Goal: Task Accomplishment & Management: Use online tool/utility

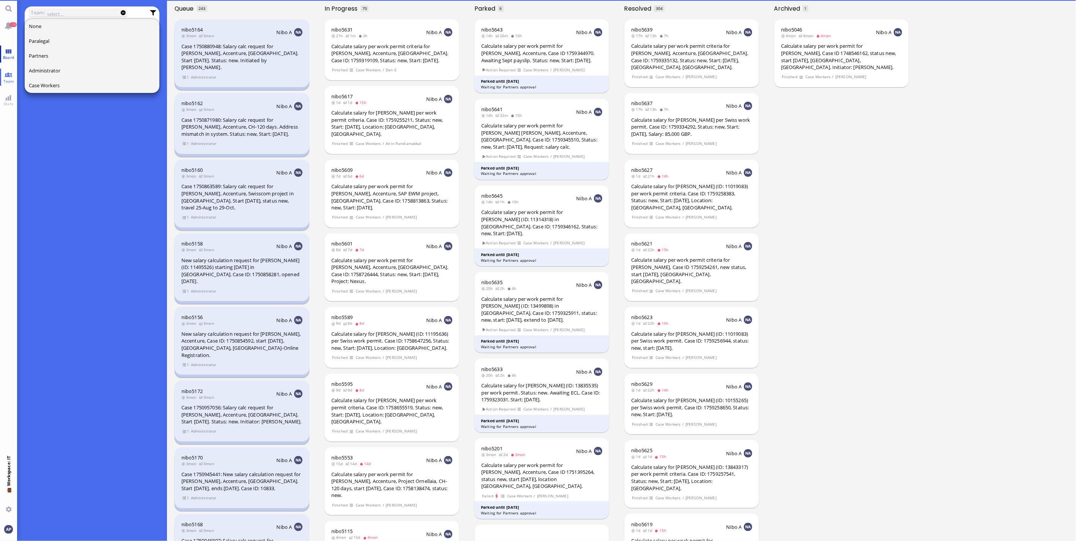
click at [8, 55] on span "Board" at bounding box center [8, 57] width 15 height 5
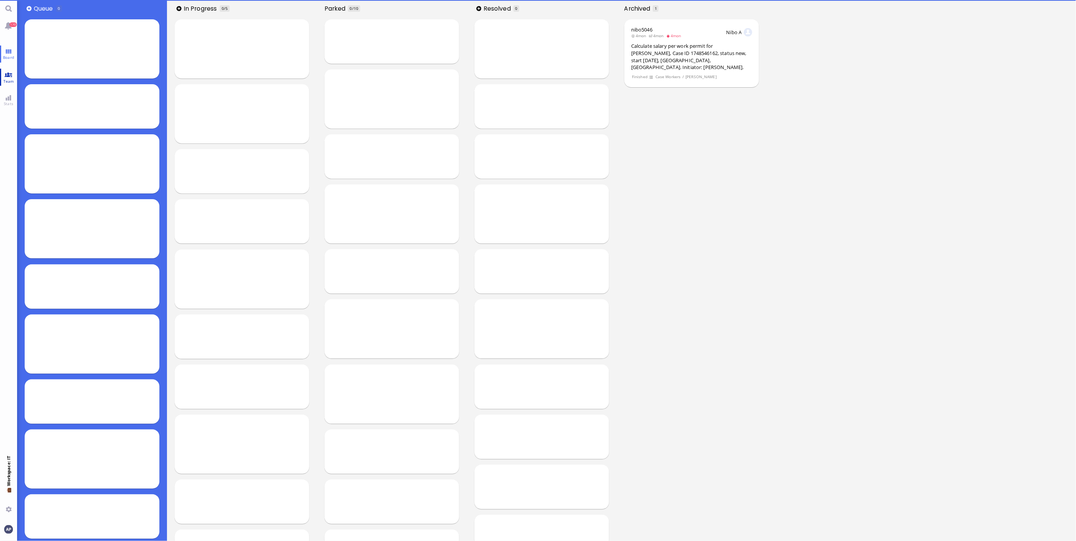
click at [8, 81] on span "Team" at bounding box center [9, 81] width 14 height 5
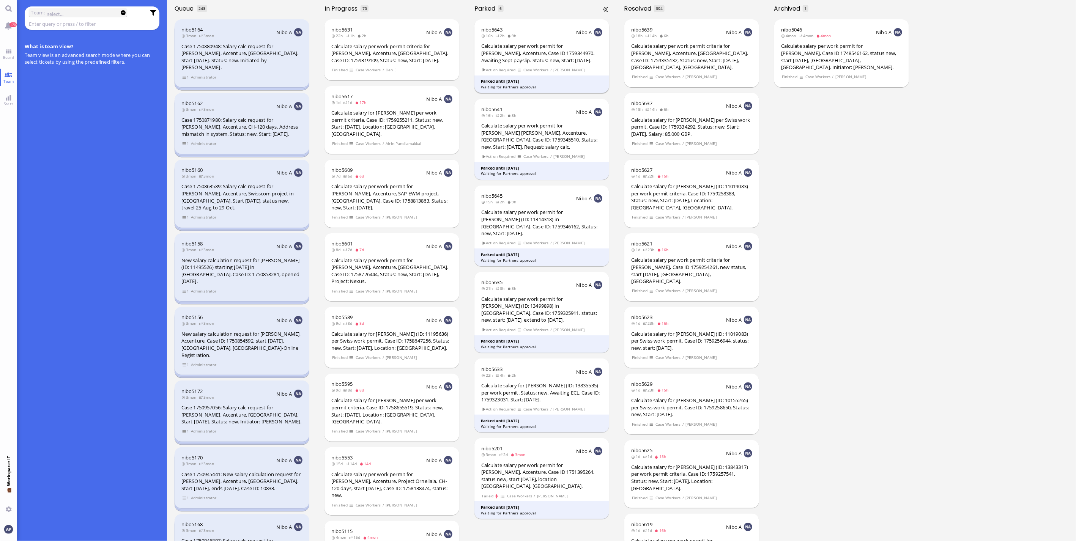
click at [524, 61] on div "Calculate salary per work permit for [PERSON_NAME], Accenture, Case ID 17593449…" at bounding box center [541, 53] width 121 height 21
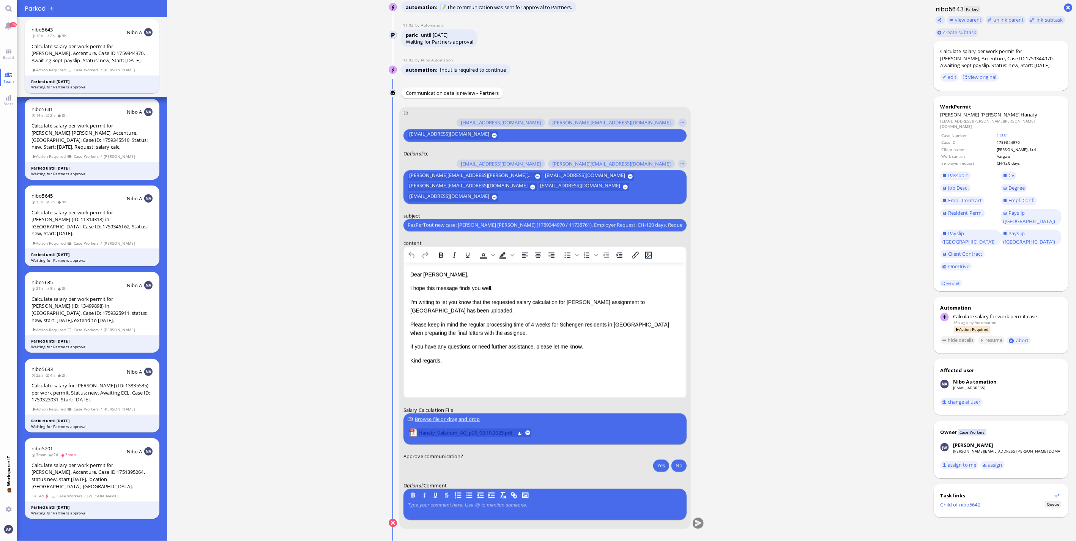
click at [475, 435] on span "Hanafy_Salarium_AG_p25_02.10.2025.pdf" at bounding box center [467, 433] width 96 height 8
click at [653, 465] on button "Yes" at bounding box center [661, 466] width 16 height 12
click at [468, 435] on span "Hanafy_Salarium_AG_p25_02.10.2025.pdf" at bounding box center [467, 433] width 96 height 8
click at [700, 522] on button "submit" at bounding box center [698, 523] width 11 height 11
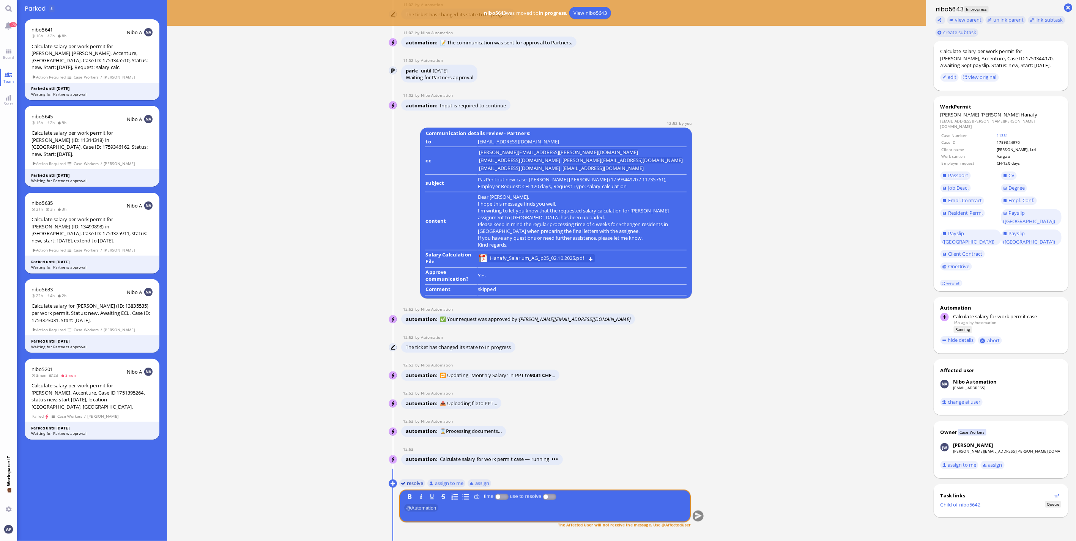
click at [405, 485] on button "resolve" at bounding box center [412, 483] width 26 height 8
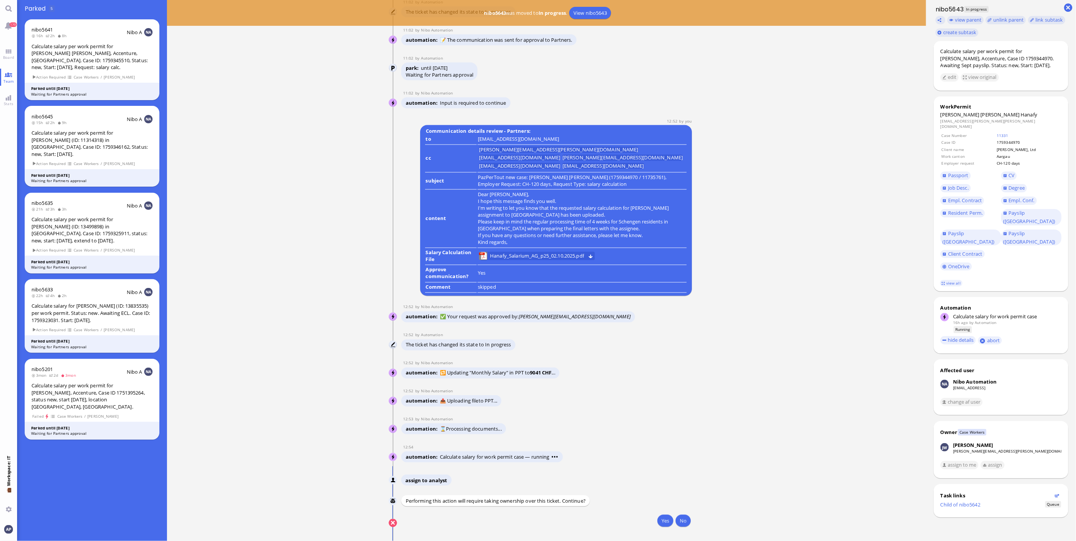
click at [654, 526] on div "Yes No" at bounding box center [545, 522] width 292 height 14
click at [661, 524] on button "Yes" at bounding box center [665, 521] width 16 height 12
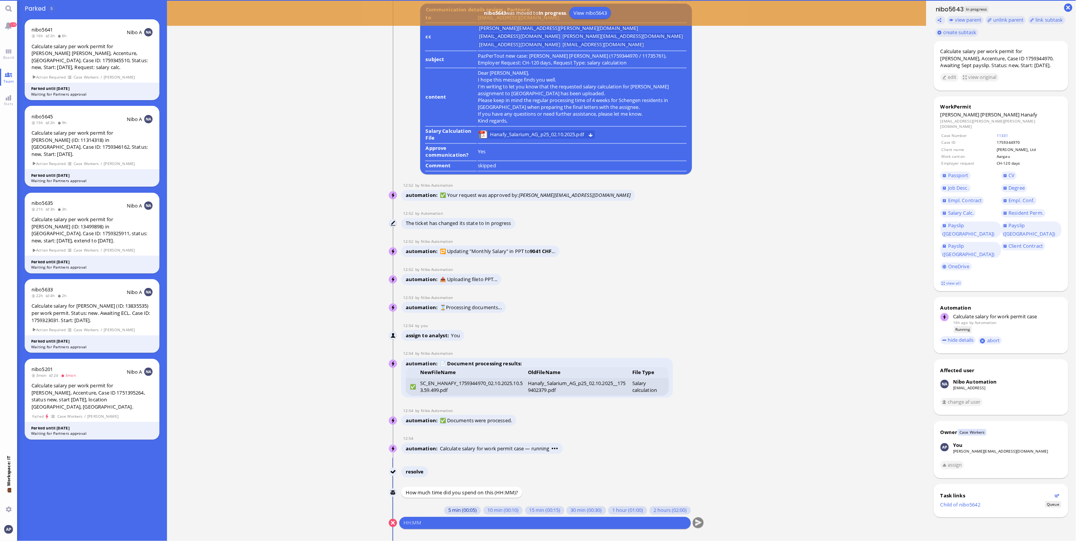
click at [460, 510] on button "5 min (00:05)" at bounding box center [462, 511] width 37 height 8
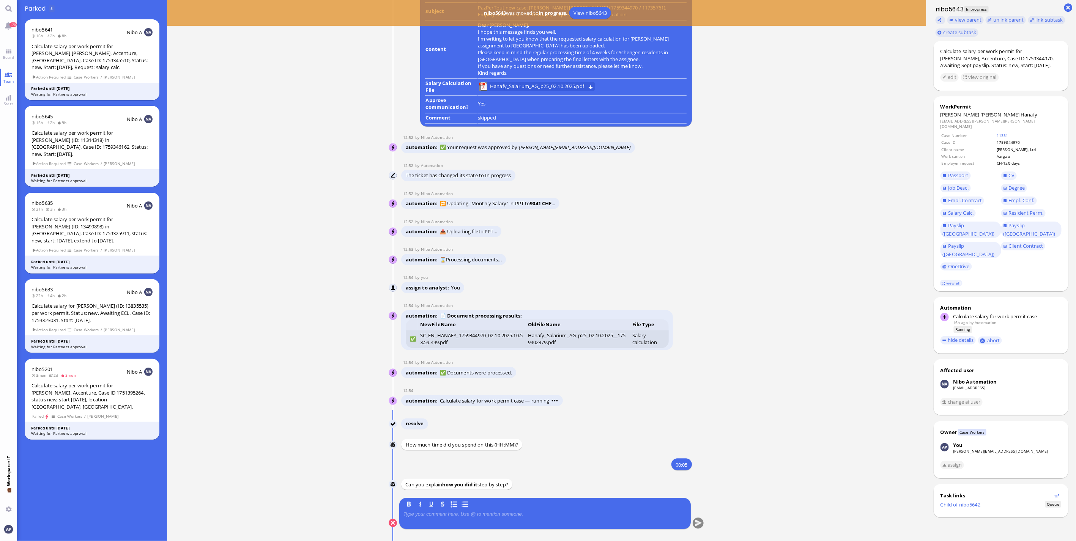
click at [467, 515] on p at bounding box center [544, 515] width 283 height 6
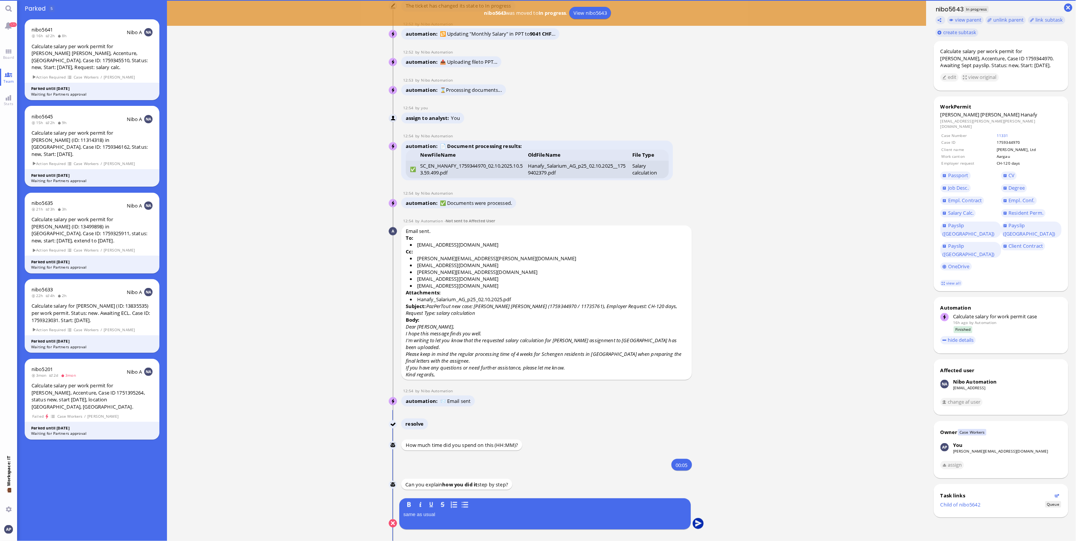
click at [695, 523] on button "submit" at bounding box center [698, 523] width 11 height 11
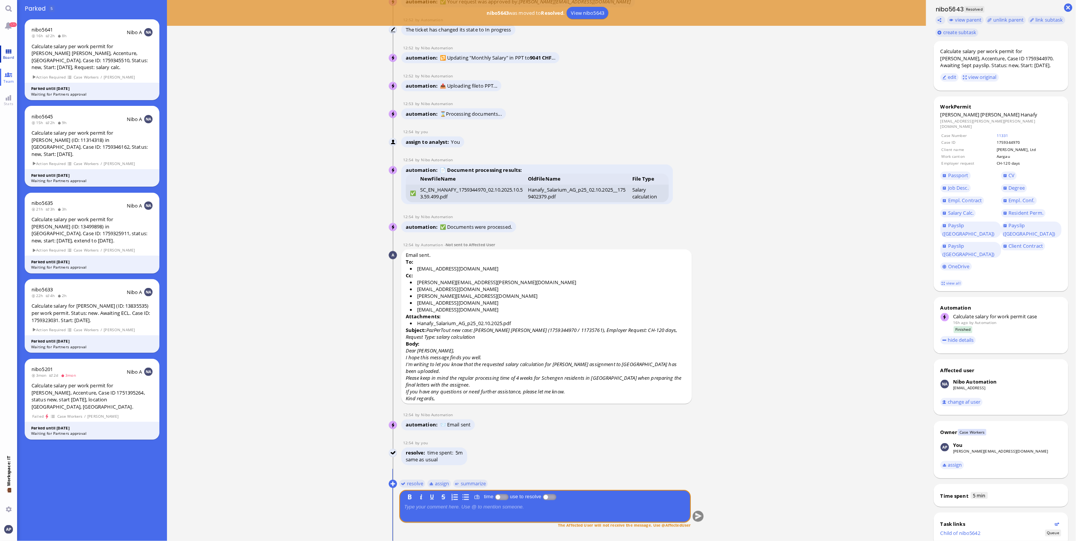
click at [9, 56] on span "Board" at bounding box center [8, 57] width 15 height 5
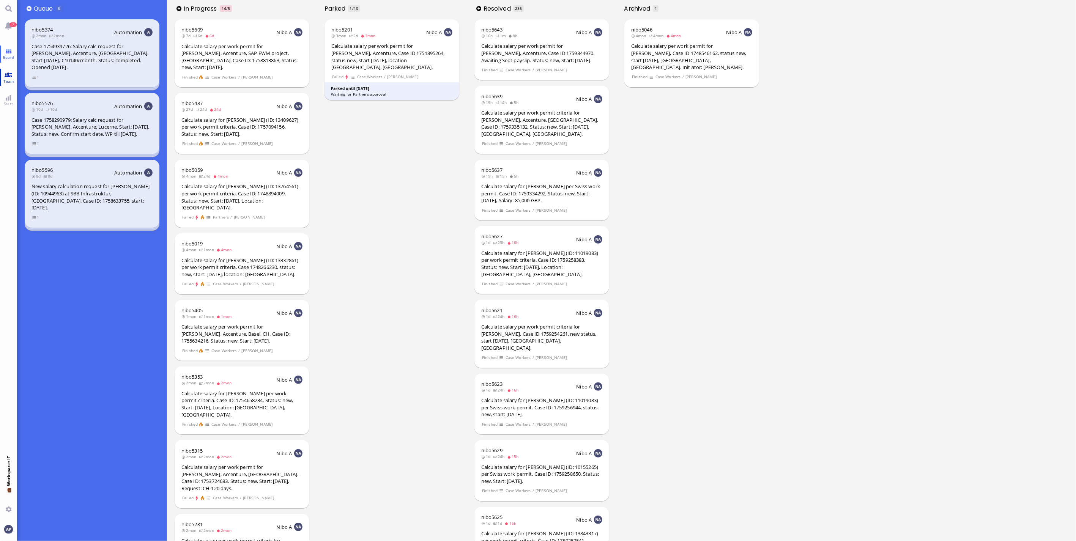
click at [9, 82] on span "Team" at bounding box center [9, 81] width 14 height 5
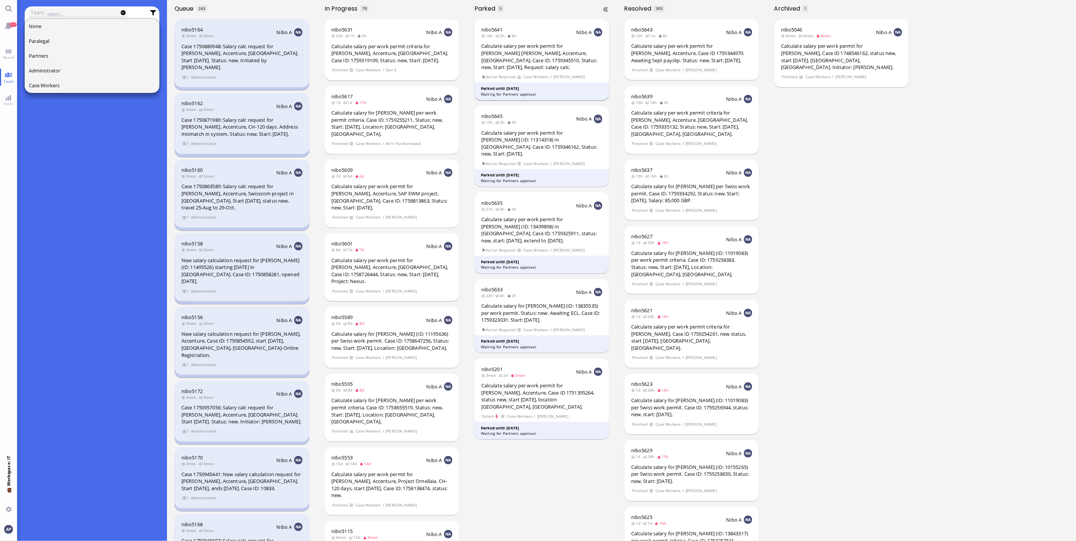
click at [563, 51] on div "Calculate salary per work permit for [PERSON_NAME] [PERSON_NAME], Accenture, [G…" at bounding box center [541, 57] width 121 height 28
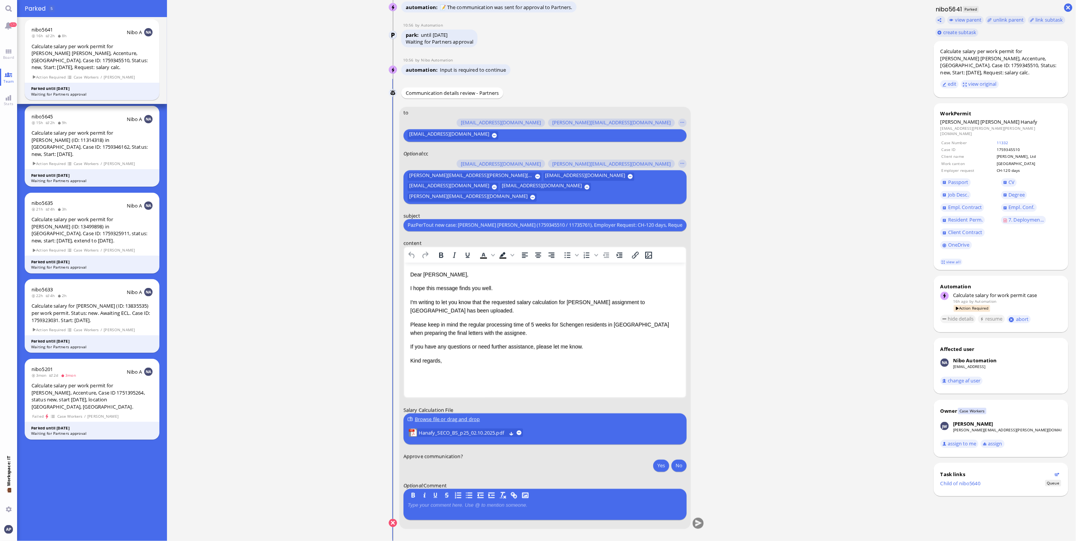
click at [623, 323] on p "Please keep in mind the regular processing time of 5 weeks for Schengen residen…" at bounding box center [545, 328] width 270 height 17
click at [424, 431] on span "Hanafy_SECO_BS_p25_02.10.2025.pdf" at bounding box center [463, 433] width 88 height 8
click at [461, 437] on span "Hanafy_SECO_BS_p25_02.10.2025.pdf" at bounding box center [463, 433] width 88 height 8
click at [664, 464] on button "Yes" at bounding box center [661, 466] width 16 height 12
click at [693, 521] on button "submit" at bounding box center [698, 523] width 11 height 11
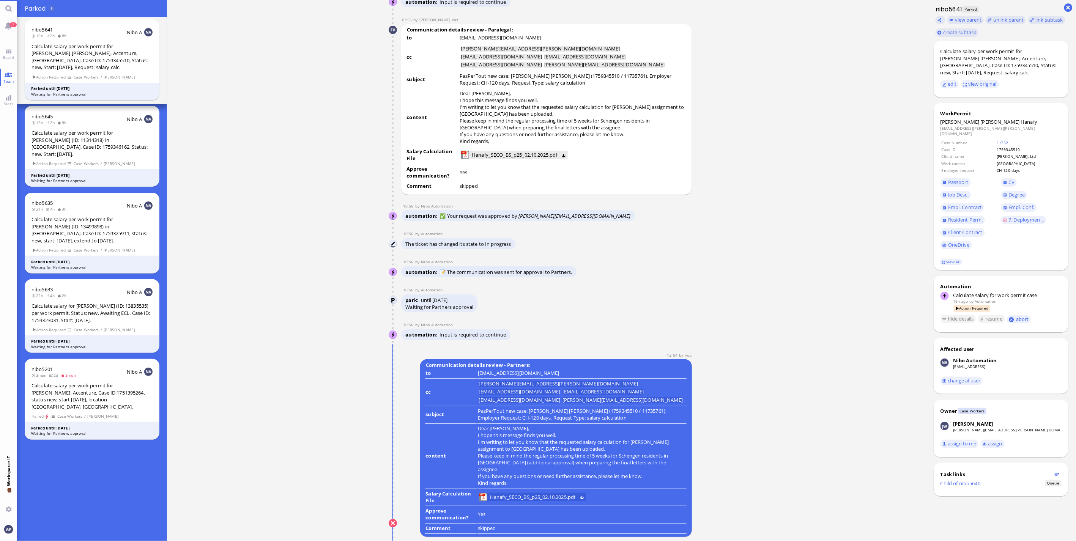
scroll to position [0, 0]
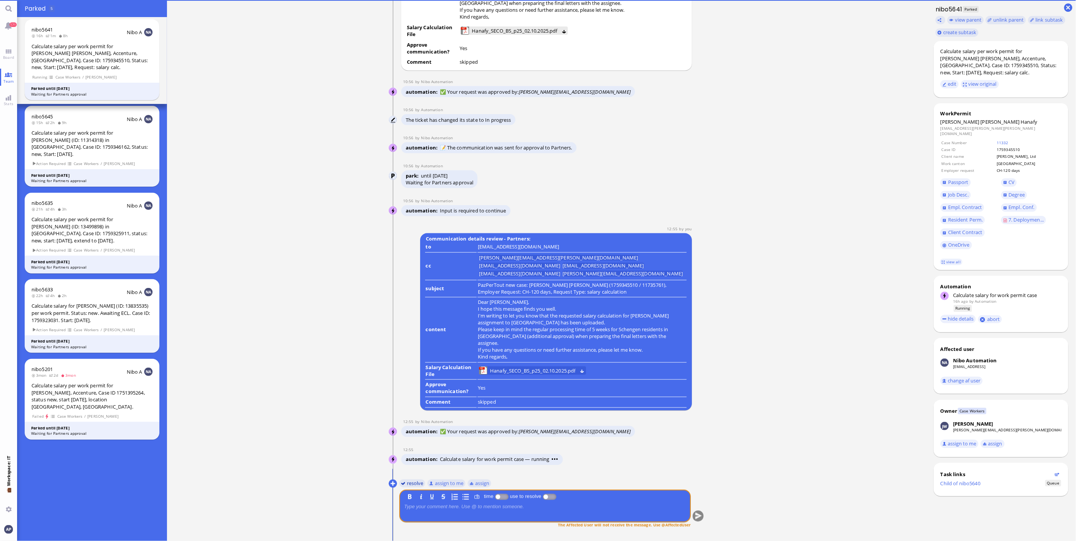
click at [412, 484] on button "resolve" at bounding box center [412, 483] width 26 height 8
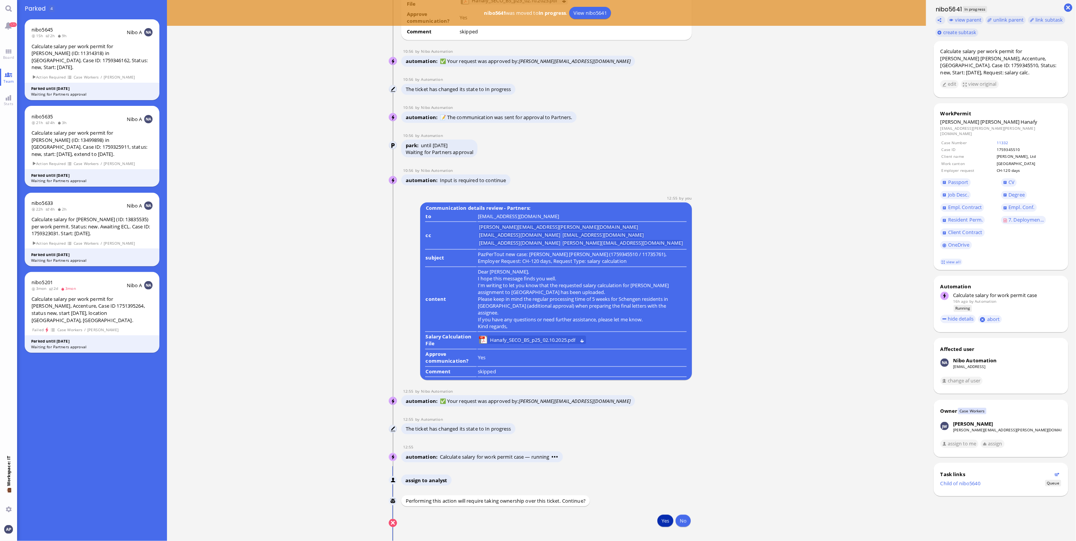
click at [658, 520] on button "Yes" at bounding box center [665, 521] width 16 height 12
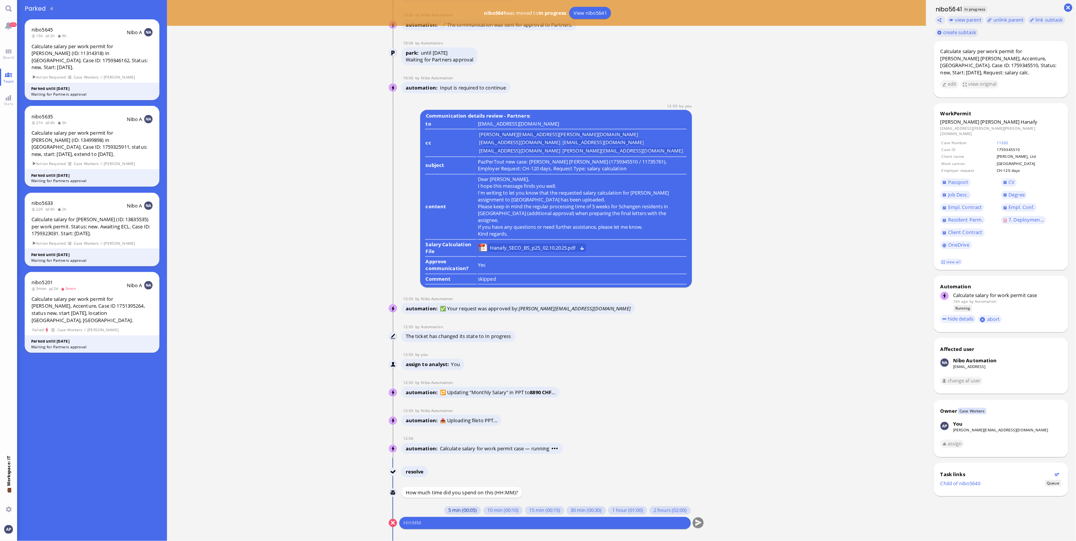
click at [467, 508] on button "5 min (00:05)" at bounding box center [462, 511] width 37 height 8
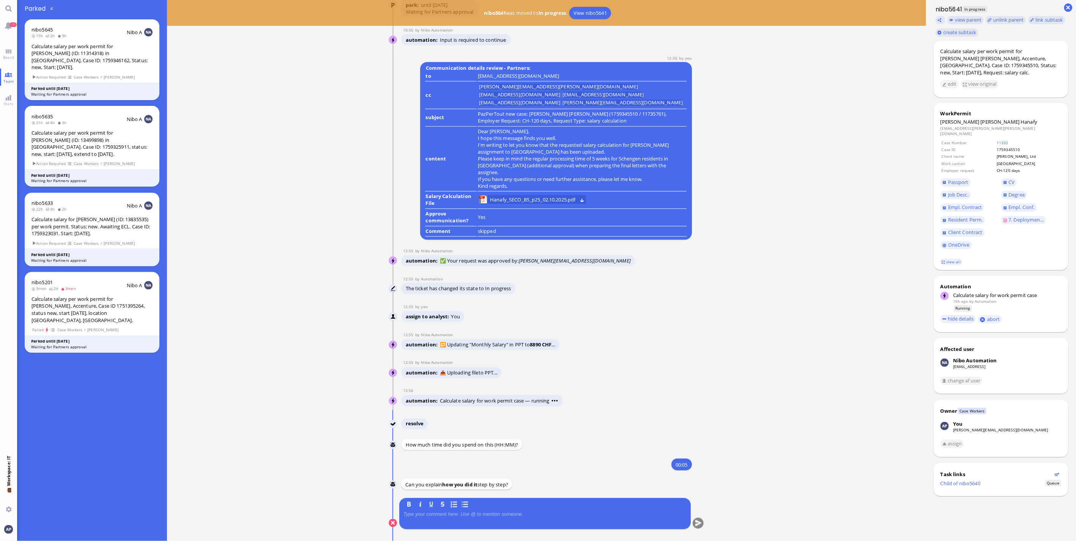
click at [457, 511] on quill-editor at bounding box center [544, 519] width 283 height 17
click at [453, 512] on p at bounding box center [544, 515] width 283 height 6
click at [695, 522] on button "submit" at bounding box center [698, 523] width 11 height 11
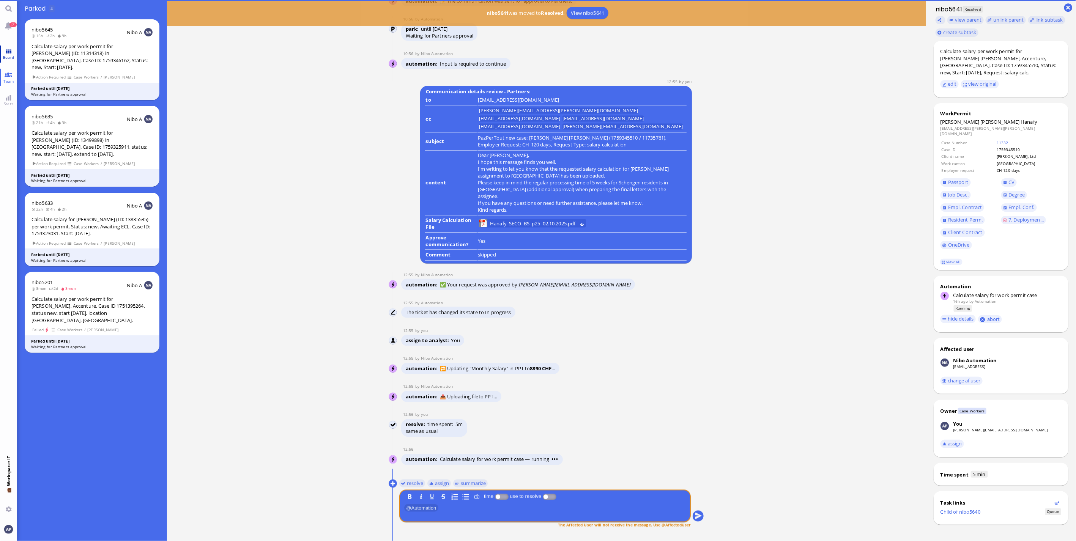
click at [11, 57] on span "Board" at bounding box center [8, 57] width 15 height 5
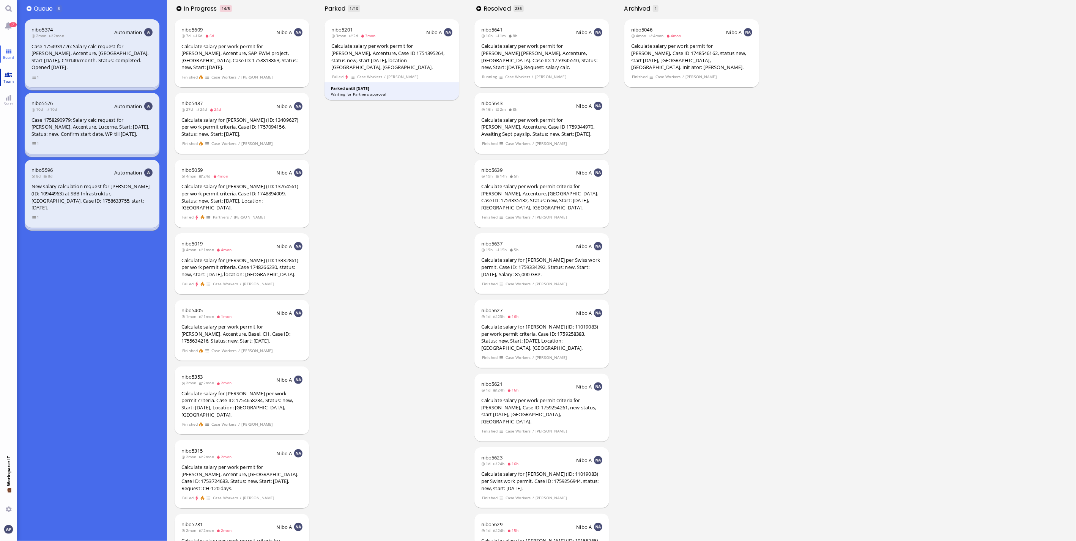
click at [6, 79] on span "Team" at bounding box center [9, 81] width 14 height 5
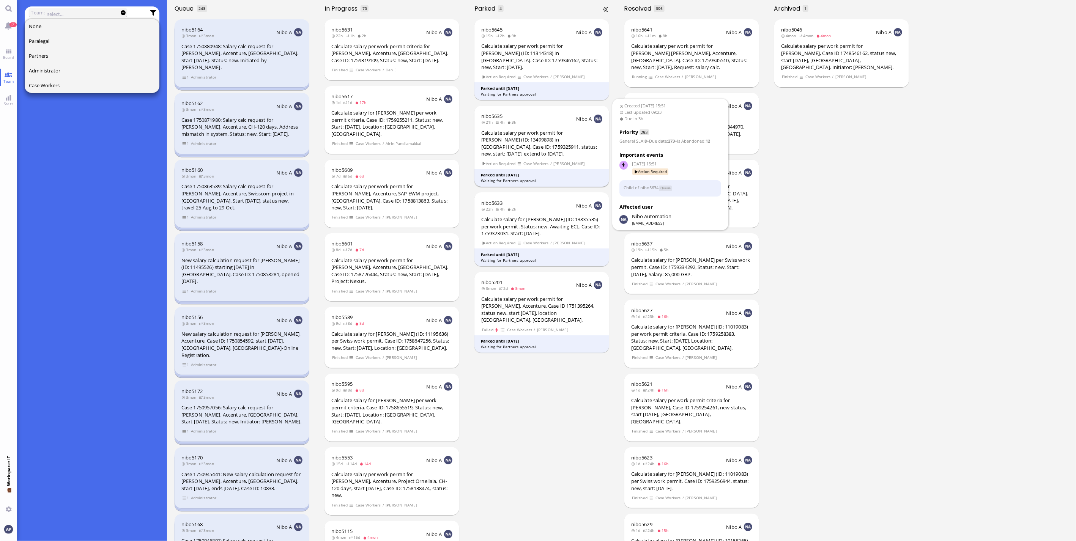
click at [545, 120] on div "nibo5635 21h 4h 3h Nibo A Calculate salary per work permit for [PERSON_NAME] (I…" at bounding box center [541, 146] width 135 height 81
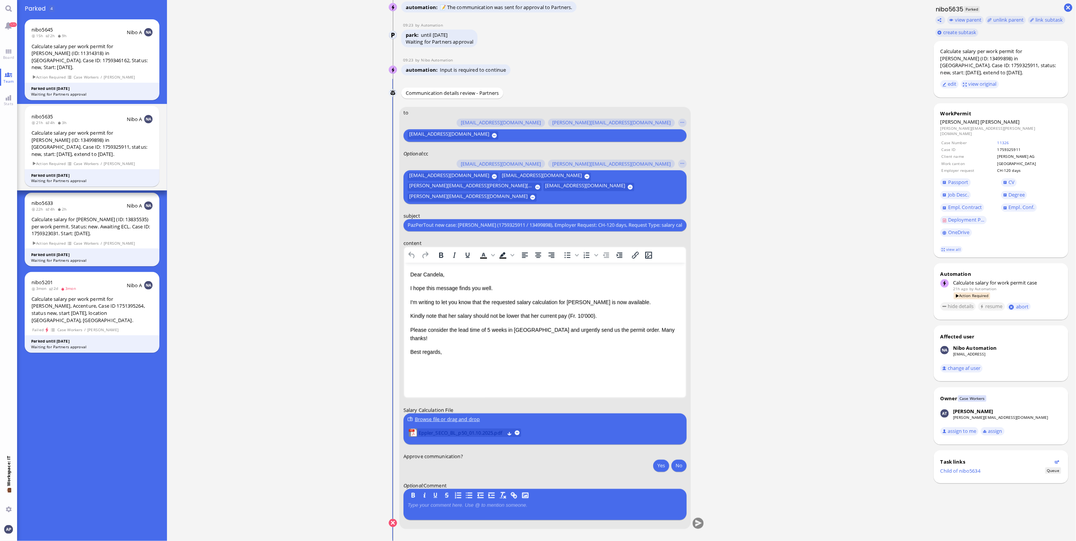
click at [462, 433] on span "Eppler_SECO_BL_p50_01.10.2025.pdf" at bounding box center [462, 433] width 86 height 8
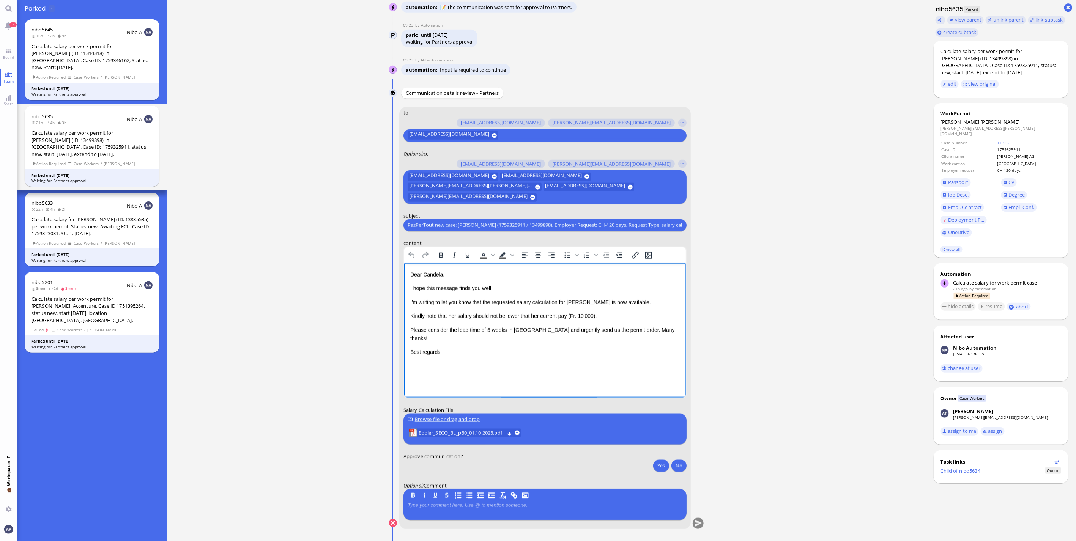
click at [411, 315] on p "Kindly note that her salary should not be lower that her current pay (Fr. 10'00…" at bounding box center [545, 316] width 270 height 8
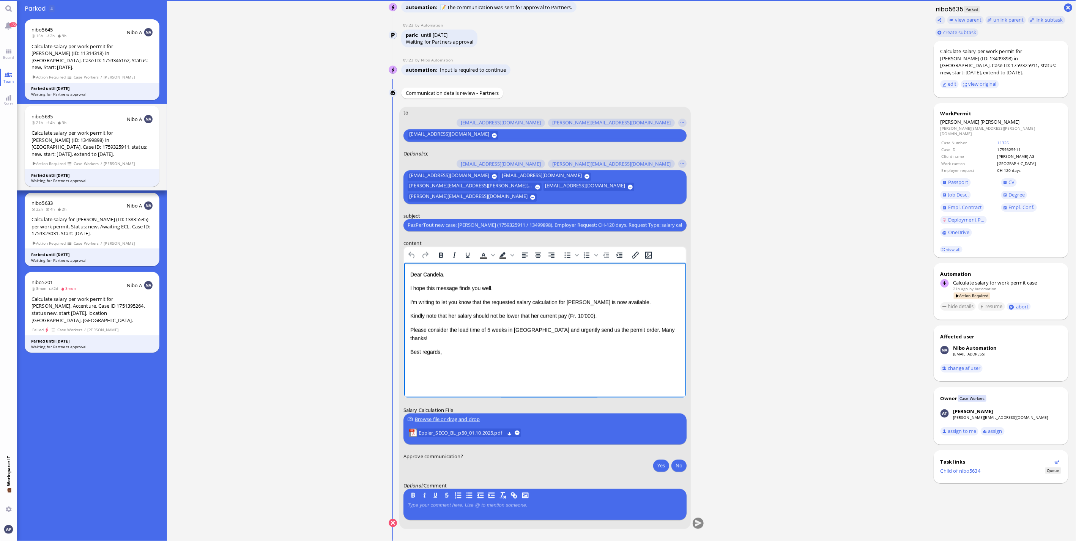
click at [412, 315] on p "Kindly note that her salary should not be lower that her current pay (Fr. 10'00…" at bounding box center [545, 316] width 270 height 8
click at [413, 315] on p "Kindly note that her salary should not be lower that her current pay (Fr. 10'00…" at bounding box center [545, 316] width 270 height 8
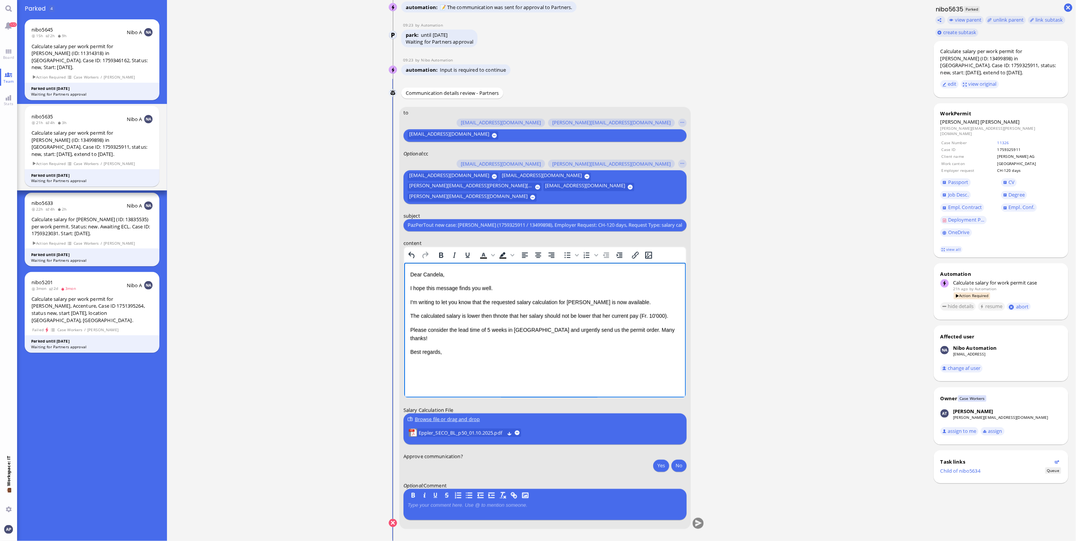
click at [486, 318] on p "The calculated salary is lower then thnote that her salary should not be lower …" at bounding box center [545, 316] width 270 height 8
click at [650, 327] on p "The calculated salary is lower than the one calculated last time. We can try wi…" at bounding box center [545, 320] width 270 height 17
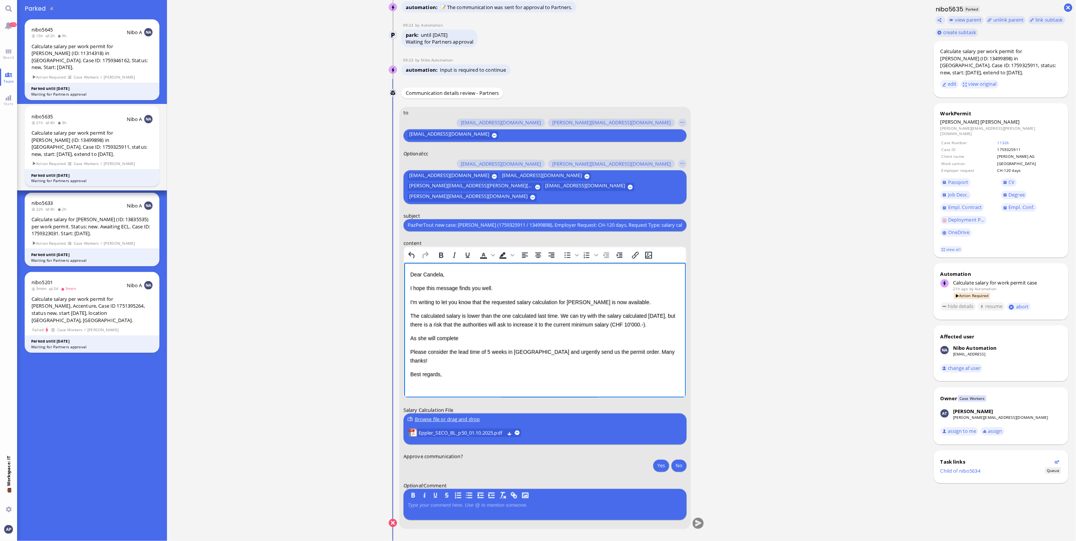
click at [476, 341] on p "As she will complete" at bounding box center [545, 338] width 270 height 8
drag, startPoint x: 416, startPoint y: 339, endPoint x: 771, endPoint y: 602, distance: 441.8
click at [404, 339] on html "Dear [PERSON_NAME], I hope this message finds you well. I'm writing to let you …" at bounding box center [545, 325] width 282 height 124
click at [425, 312] on p "The calculated salary is lower than the one calculated last time. We can try wi…" at bounding box center [545, 320] width 270 height 17
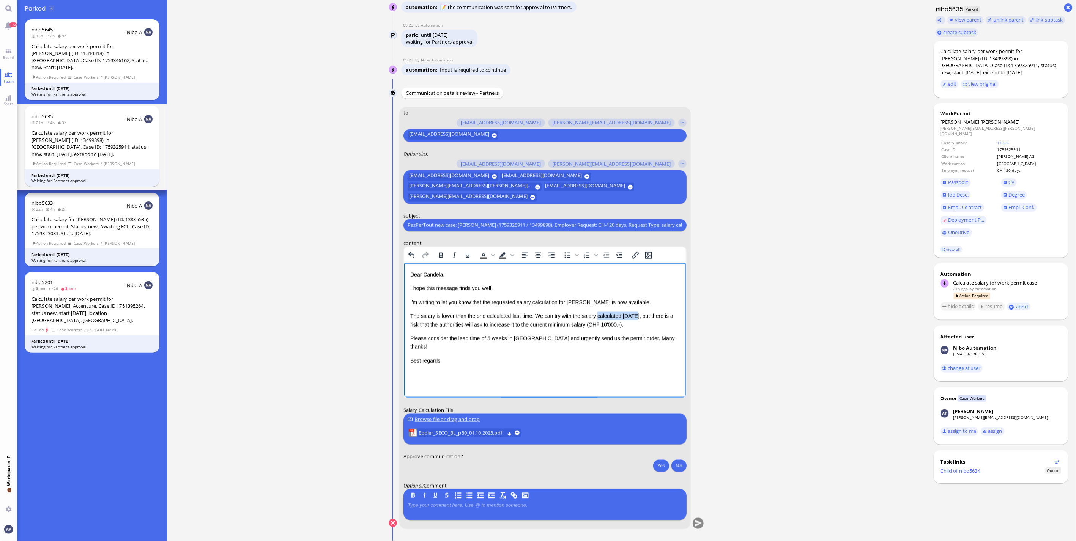
drag, startPoint x: 594, startPoint y: 316, endPoint x: 633, endPoint y: 315, distance: 39.1
click at [633, 315] on p "The salary is lower than the one calculated last time. We can try with the sala…" at bounding box center [545, 320] width 270 height 17
click at [580, 316] on p "The salary is lower than the one calculated last time. We can try with the sala…" at bounding box center [545, 320] width 270 height 17
drag, startPoint x: 580, startPoint y: 316, endPoint x: 632, endPoint y: 314, distance: 52.0
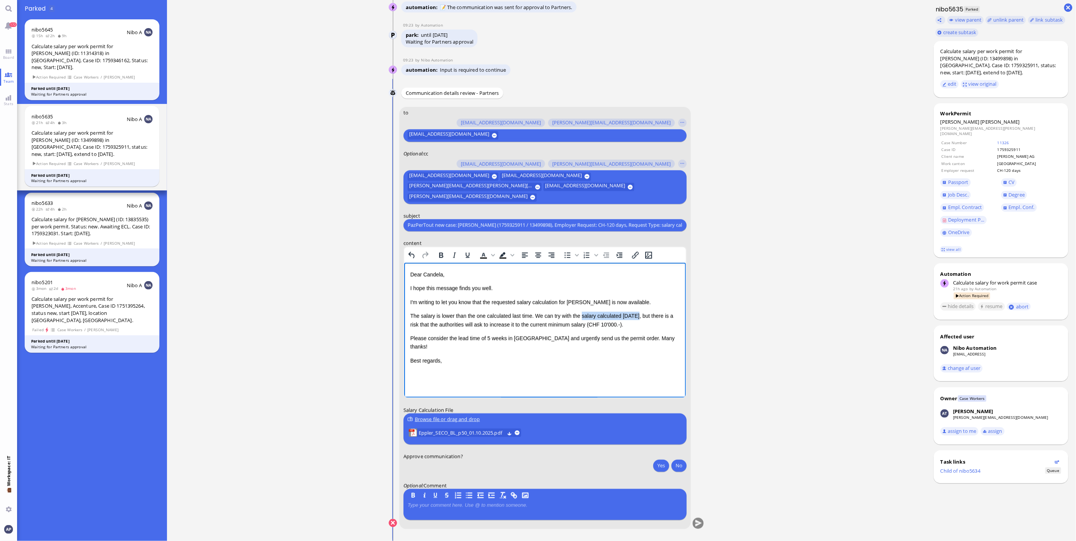
click at [632, 314] on p "The salary is lower than the one calculated last time. We can try with the sala…" at bounding box center [545, 320] width 270 height 17
click at [654, 464] on button "Yes" at bounding box center [661, 466] width 16 height 12
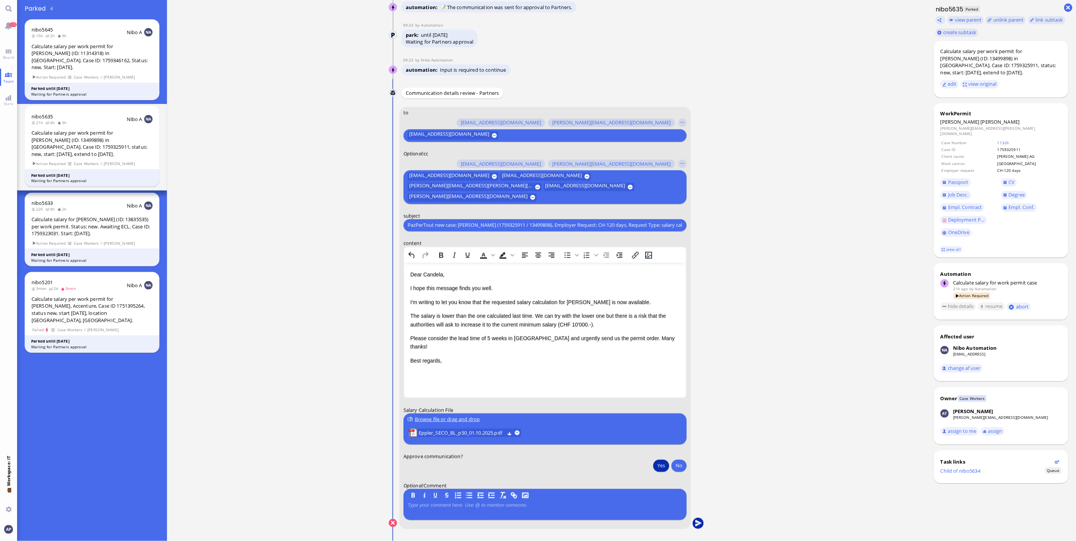
click at [693, 528] on button "submit" at bounding box center [698, 523] width 11 height 11
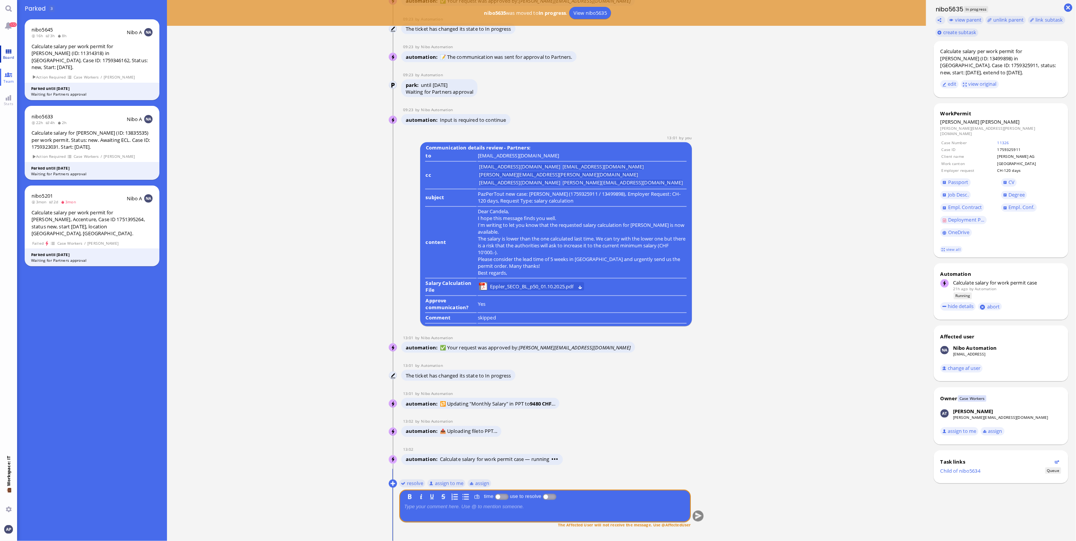
drag, startPoint x: 2, startPoint y: 54, endPoint x: 4, endPoint y: 61, distance: 7.1
click at [2, 55] on span "Board" at bounding box center [8, 57] width 15 height 5
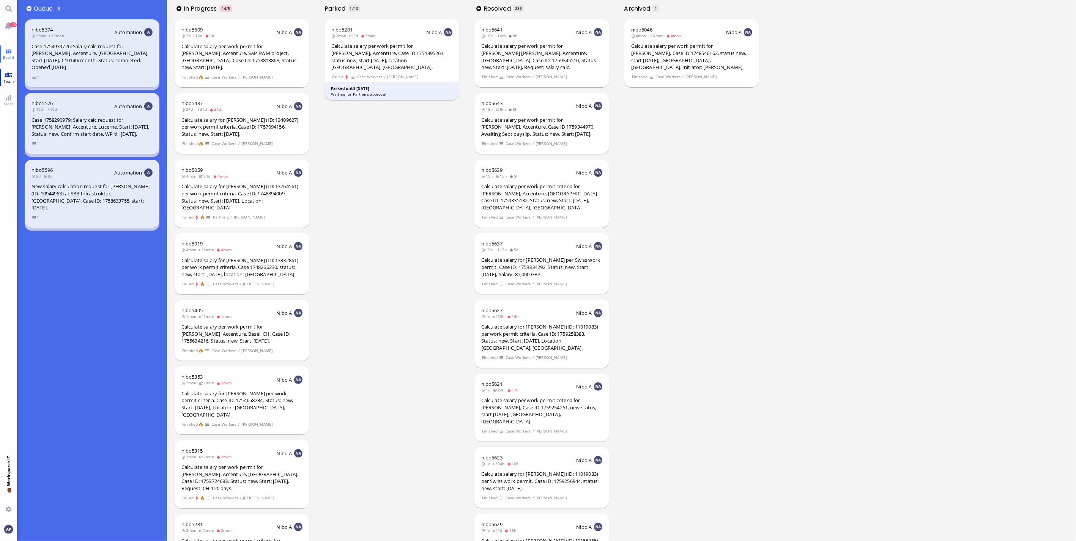
click at [14, 77] on link "Team" at bounding box center [8, 77] width 17 height 17
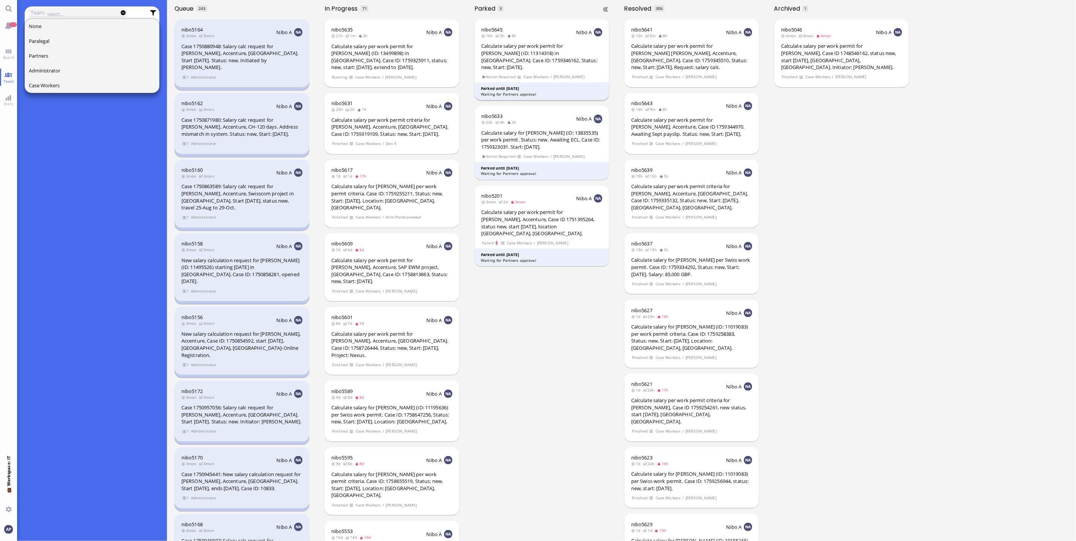
click at [543, 53] on div "Calculate salary per work permit for [PERSON_NAME] (ID: 11314318) in [GEOGRAPHI…" at bounding box center [541, 57] width 121 height 28
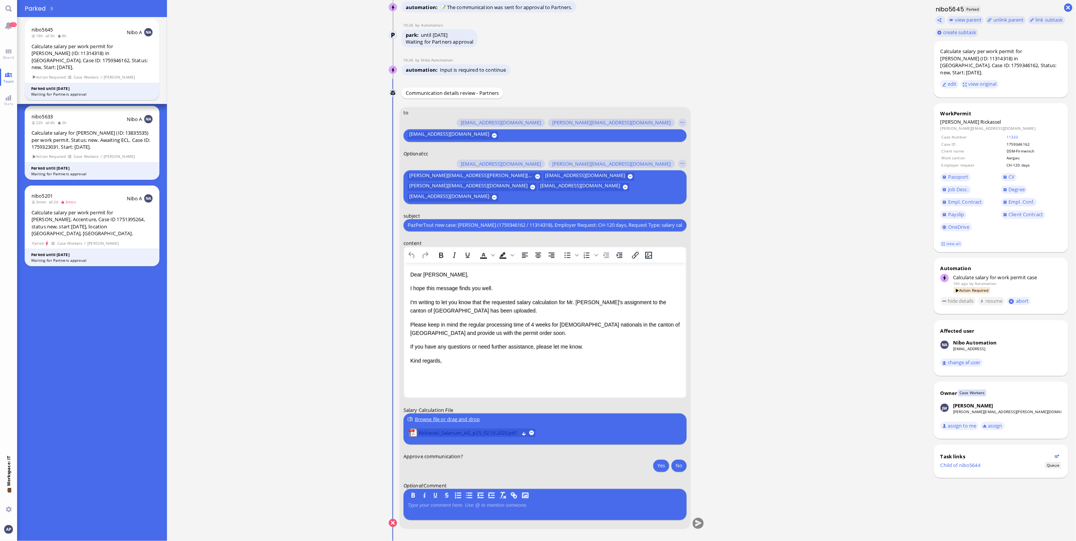
click at [424, 432] on span "Rickassel_Salarium_AG_p25_02.10.2025.pdf" at bounding box center [469, 433] width 100 height 8
click at [422, 433] on span "Rickassel_Salarium_AG_p25_02.10.2025.pdf" at bounding box center [469, 433] width 100 height 8
click at [656, 464] on button "Yes" at bounding box center [661, 466] width 16 height 12
click at [693, 522] on button "submit" at bounding box center [698, 523] width 11 height 11
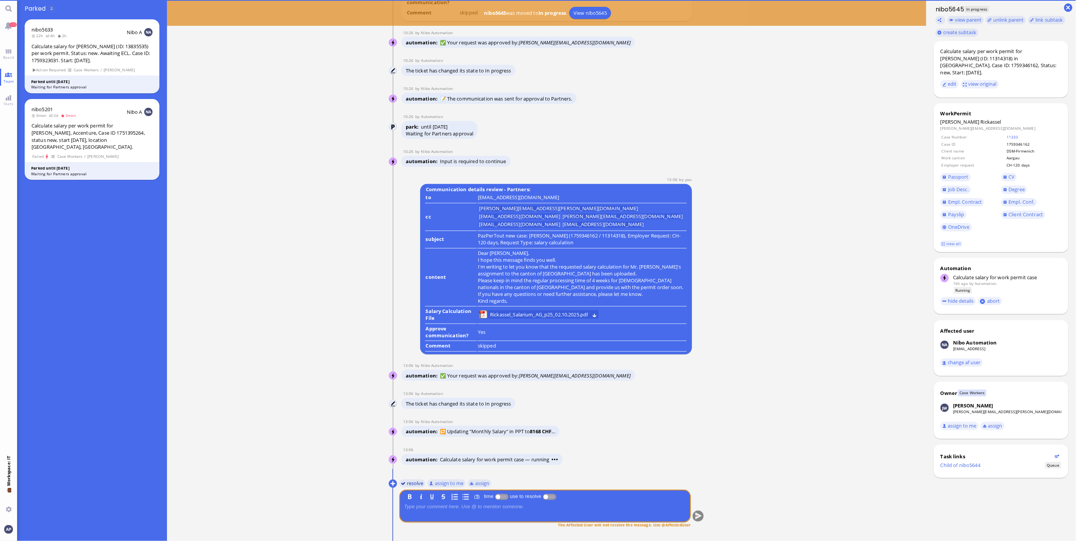
click at [409, 485] on button "resolve" at bounding box center [412, 483] width 26 height 8
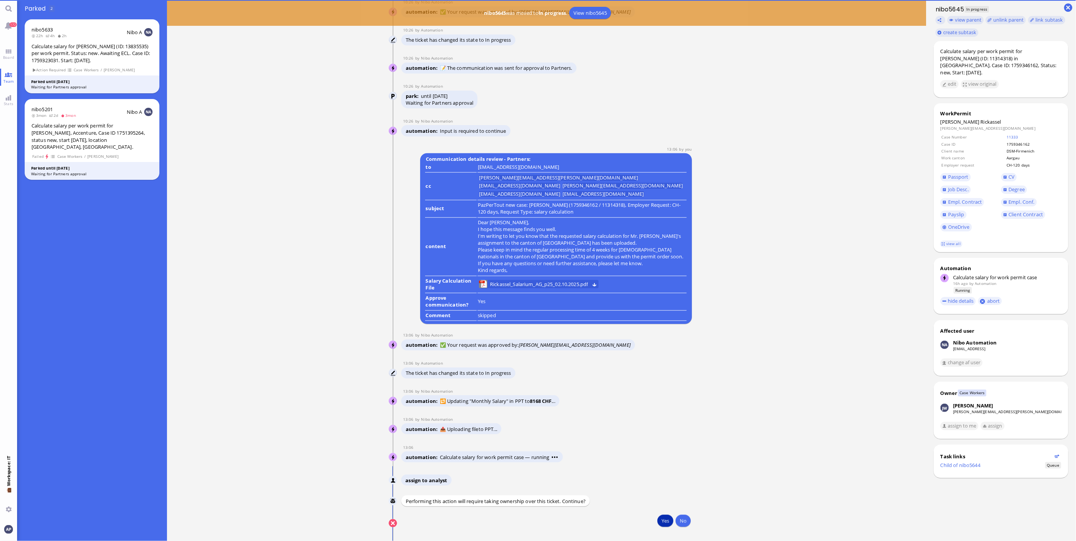
click at [658, 520] on button "Yes" at bounding box center [665, 521] width 16 height 12
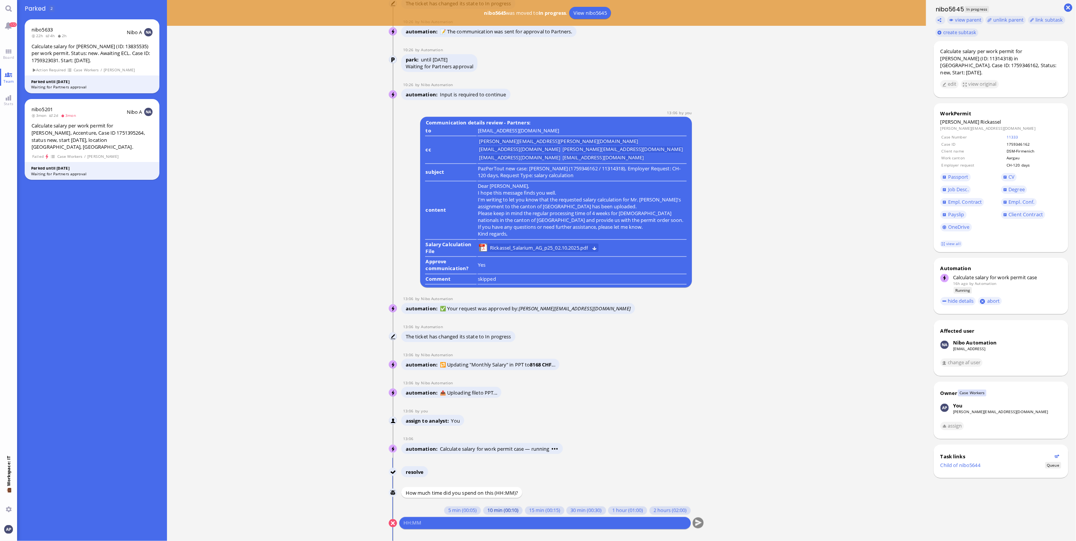
click at [485, 514] on button "10 min (00:10)" at bounding box center [502, 511] width 39 height 8
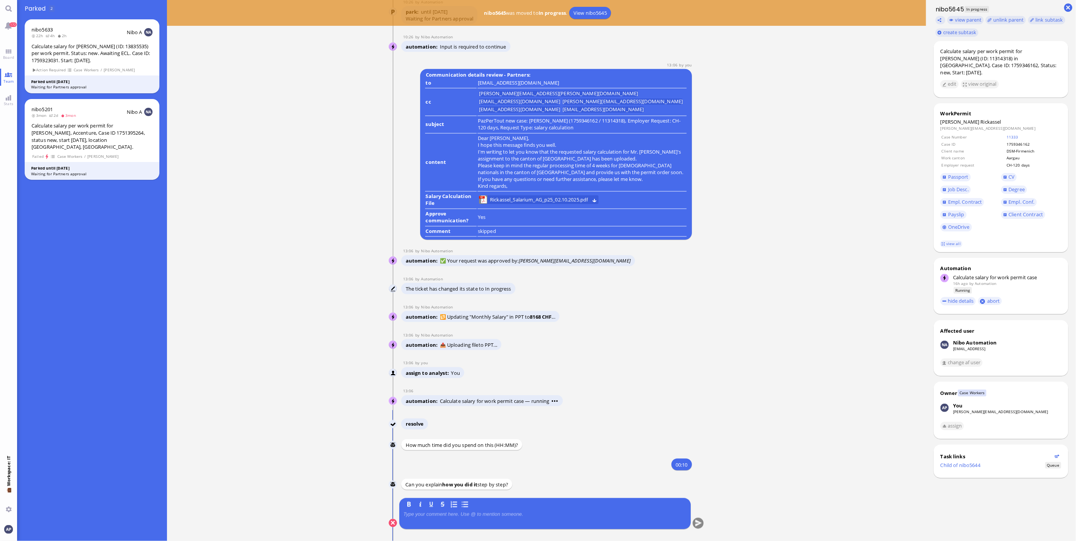
click at [475, 518] on div at bounding box center [544, 520] width 283 height 16
click at [478, 514] on p at bounding box center [544, 515] width 283 height 6
drag, startPoint x: 688, startPoint y: 524, endPoint x: 693, endPoint y: 522, distance: 5.5
click at [689, 523] on conversation-line "You B I U S same as usual" at bounding box center [547, 518] width 316 height 41
click at [693, 522] on button "submit" at bounding box center [698, 523] width 11 height 11
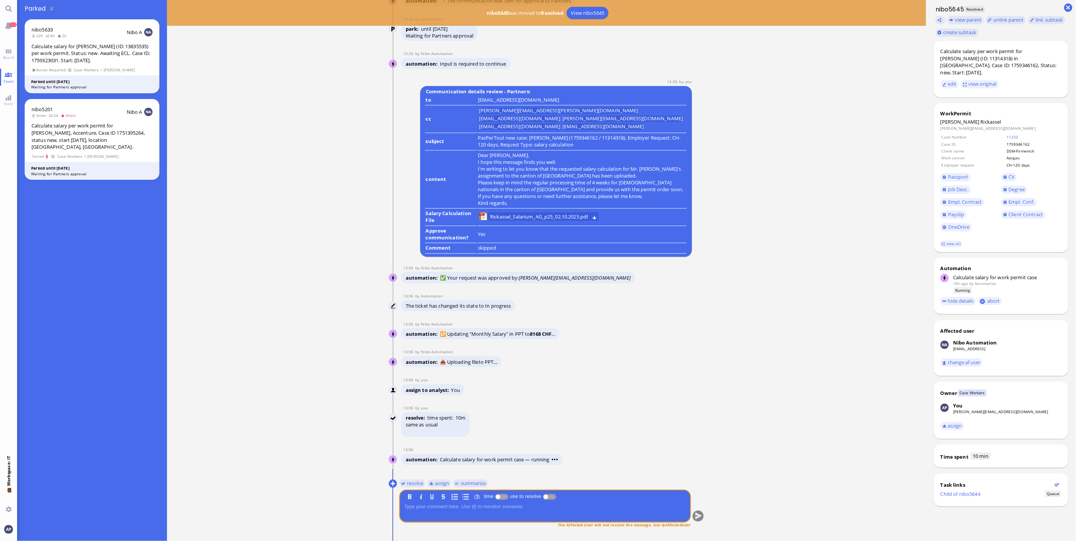
drag, startPoint x: 6, startPoint y: 55, endPoint x: 3, endPoint y: 65, distance: 10.4
click at [6, 55] on span "Board" at bounding box center [8, 57] width 15 height 5
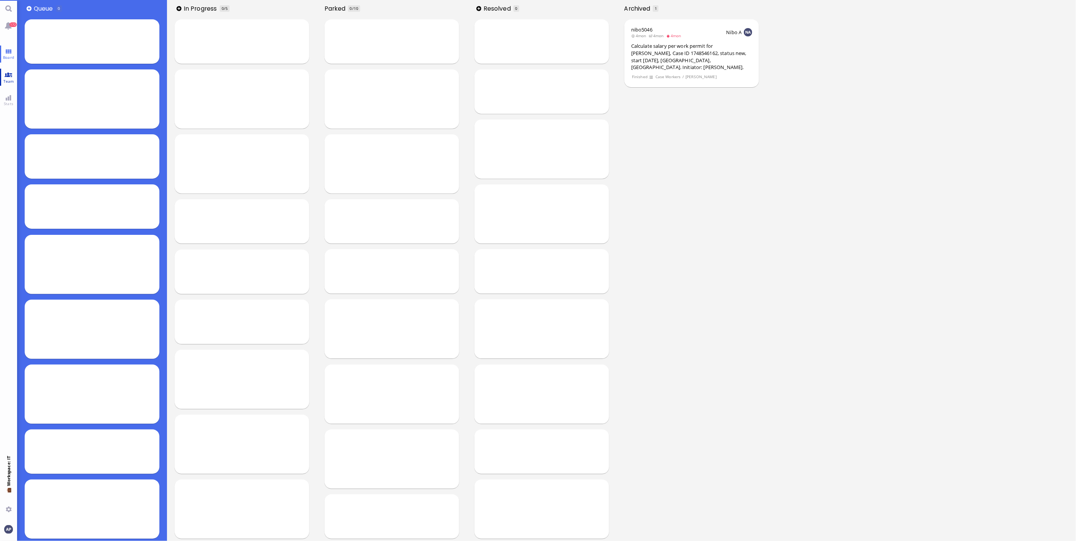
click at [0, 78] on link "Team" at bounding box center [8, 77] width 17 height 17
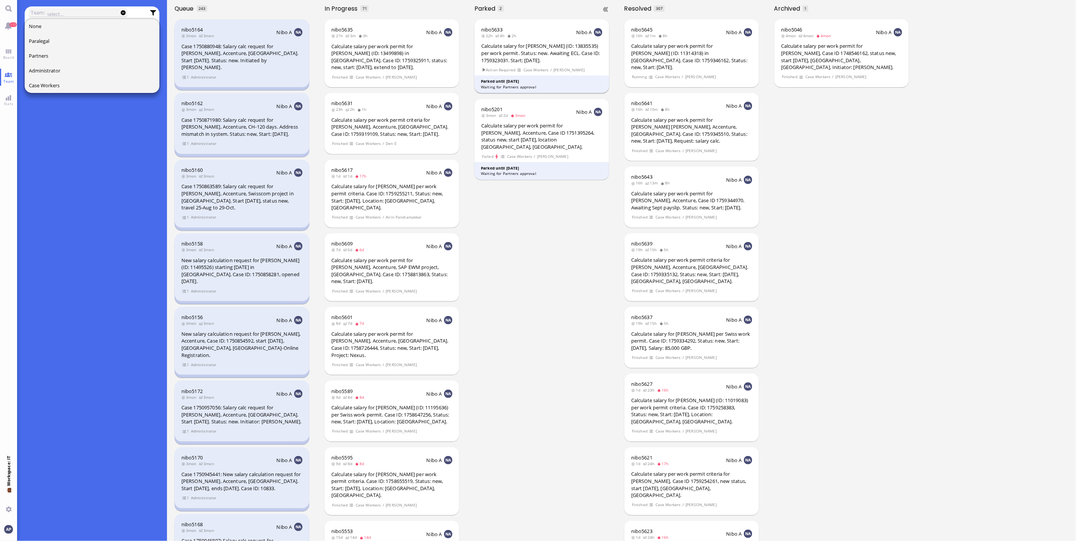
click at [539, 64] on div "nibo5633 22h 4h 2h Nibo A Calculate salary for [PERSON_NAME] (ID: 13835535) per…" at bounding box center [541, 56] width 135 height 74
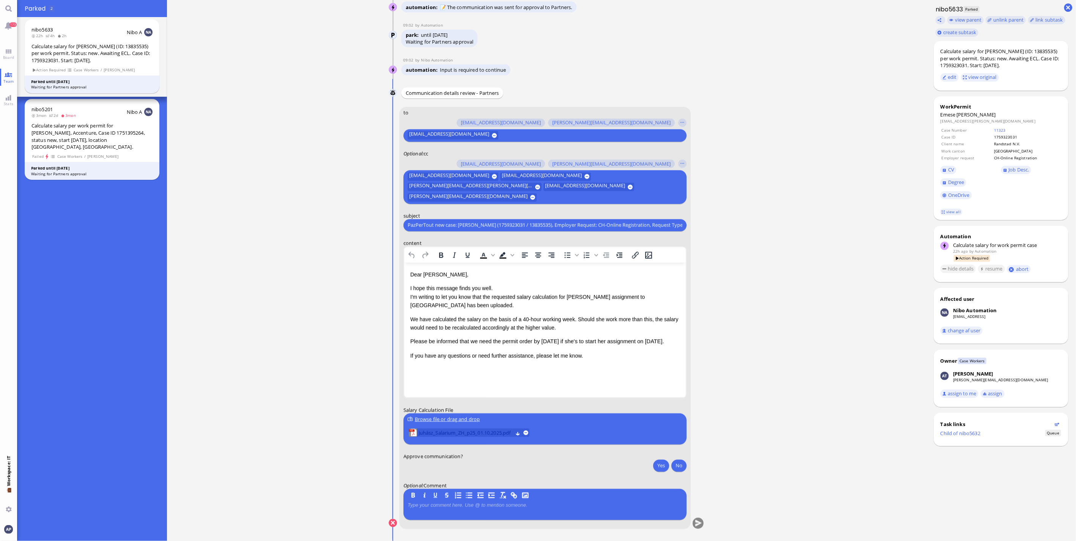
click at [458, 436] on span "Juhász_Salarium_ZH_p25_01.10.2025.pdf" at bounding box center [466, 433] width 94 height 8
click at [598, 320] on p "We have calculated the salary on the basis of a 40-hour working week. Should sh…" at bounding box center [545, 323] width 270 height 17
click at [574, 325] on p "We have calculated the salary on the basis of a 40-hour working week. Should sh…" at bounding box center [545, 323] width 270 height 17
click at [509, 346] on p "Please be informed that we need the permit order by [DATE] if she's to start he…" at bounding box center [545, 341] width 270 height 9
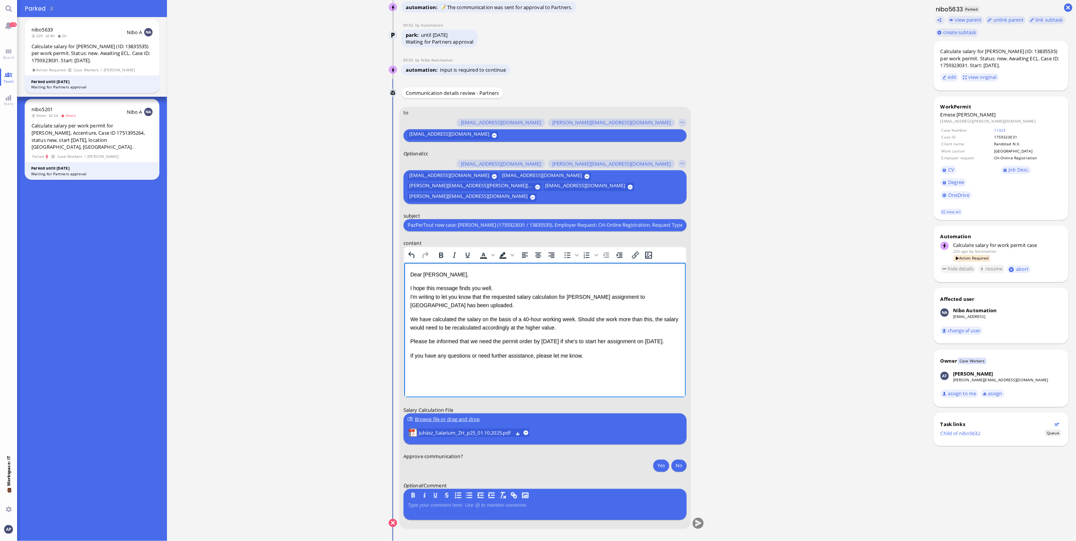
click at [567, 325] on p "We have calculated the salary on the basis of a 40-hour working week. Should sh…" at bounding box center [545, 323] width 270 height 17
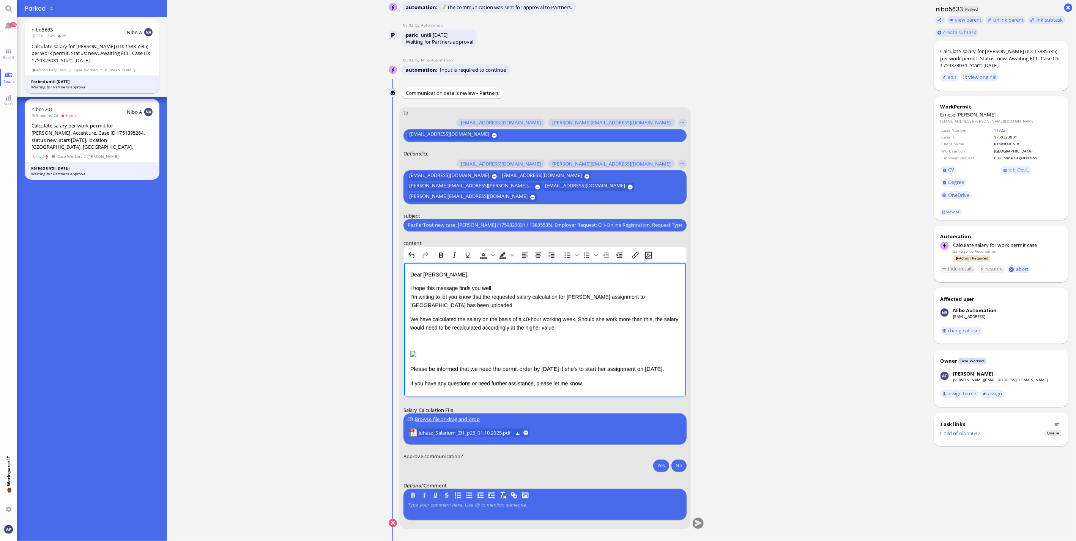
click at [521, 343] on p "Rich Text Area. Press ALT-0 for help." at bounding box center [545, 341] width 270 height 8
click at [657, 467] on button "Yes" at bounding box center [661, 466] width 16 height 12
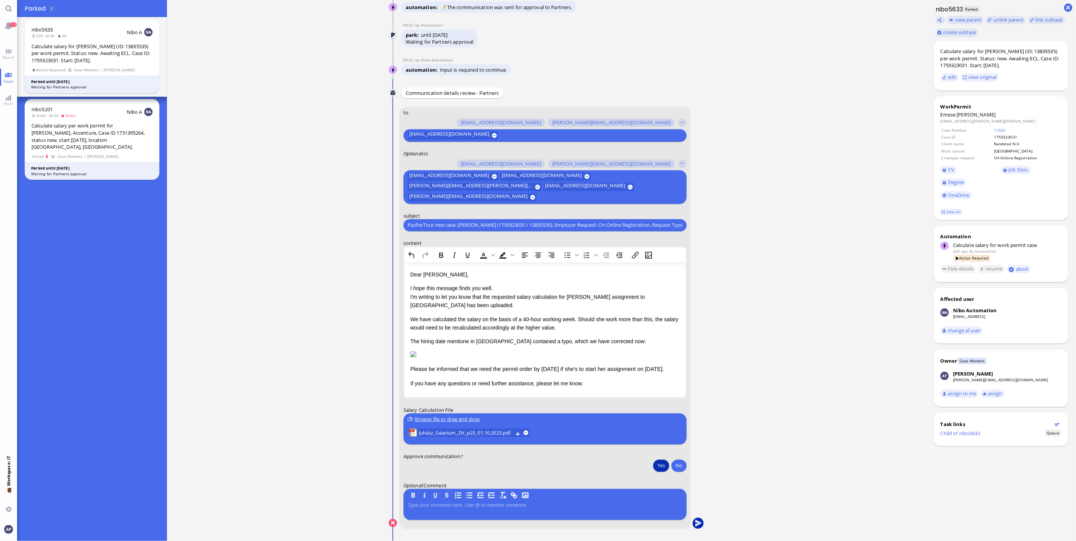
click at [697, 525] on button "submit" at bounding box center [698, 523] width 11 height 11
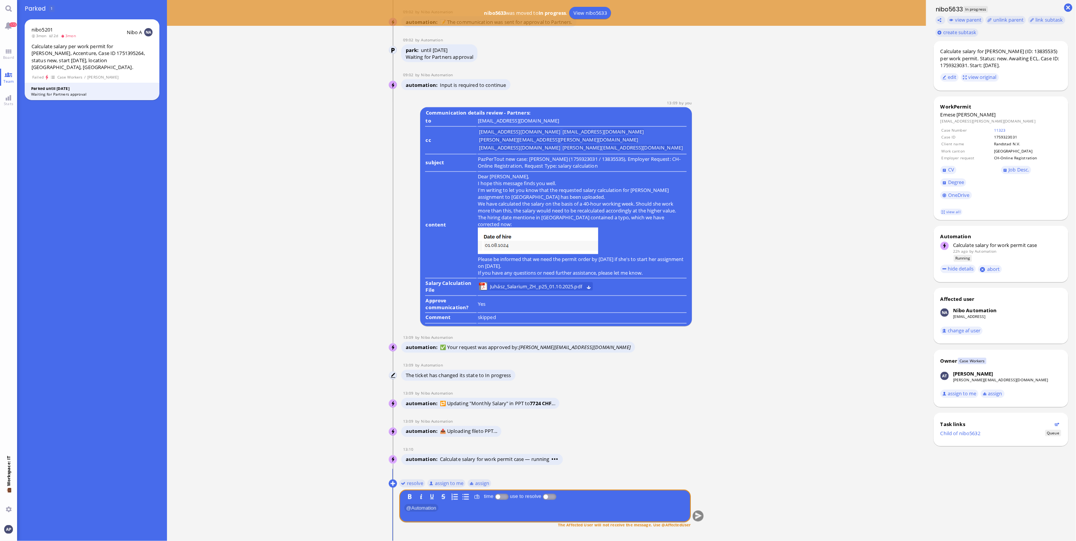
drag, startPoint x: 331, startPoint y: 433, endPoint x: 376, endPoint y: 474, distance: 60.7
click at [331, 433] on ticket "[DATE] 15:01 by Automation Automation Calculate eligible salary for work permit…" at bounding box center [546, 270] width 759 height 541
click at [416, 487] on button "resolve" at bounding box center [412, 483] width 26 height 8
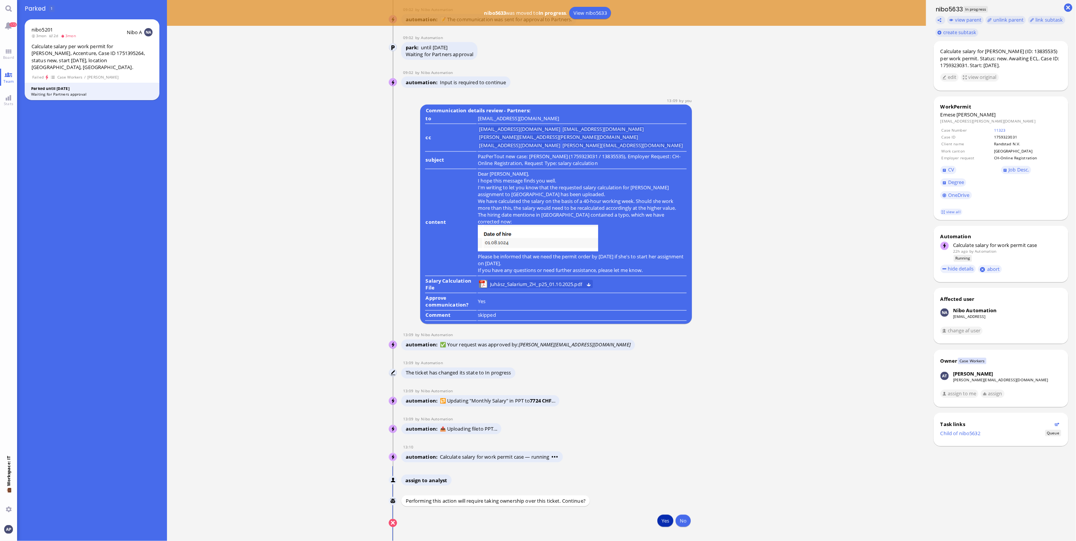
click at [661, 519] on button "Yes" at bounding box center [665, 521] width 16 height 12
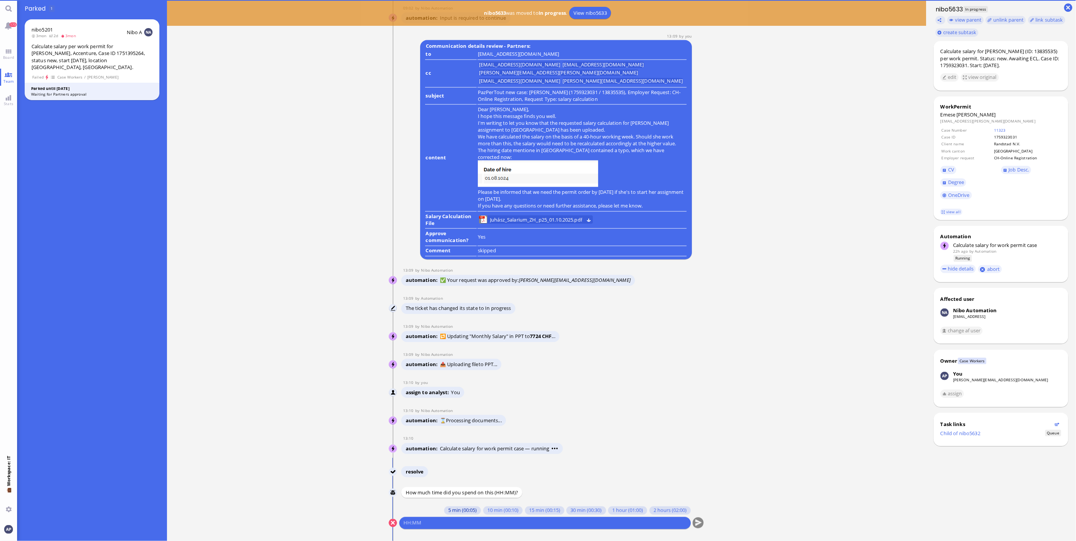
click at [459, 513] on button "5 min (00:05)" at bounding box center [462, 511] width 37 height 8
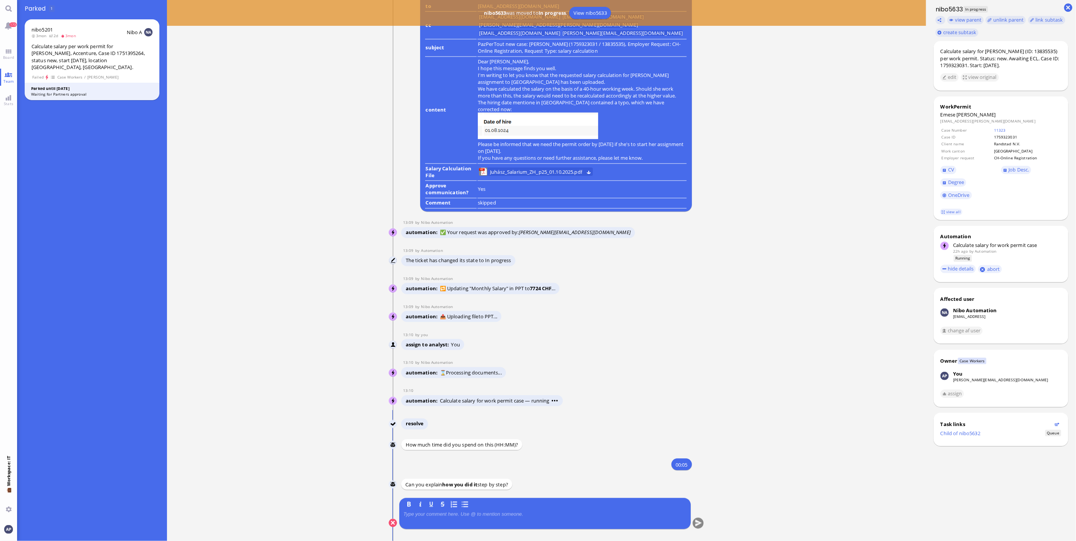
click at [460, 515] on p at bounding box center [544, 515] width 283 height 6
click at [695, 523] on button "submit" at bounding box center [698, 523] width 11 height 11
